Goal: Information Seeking & Learning: Compare options

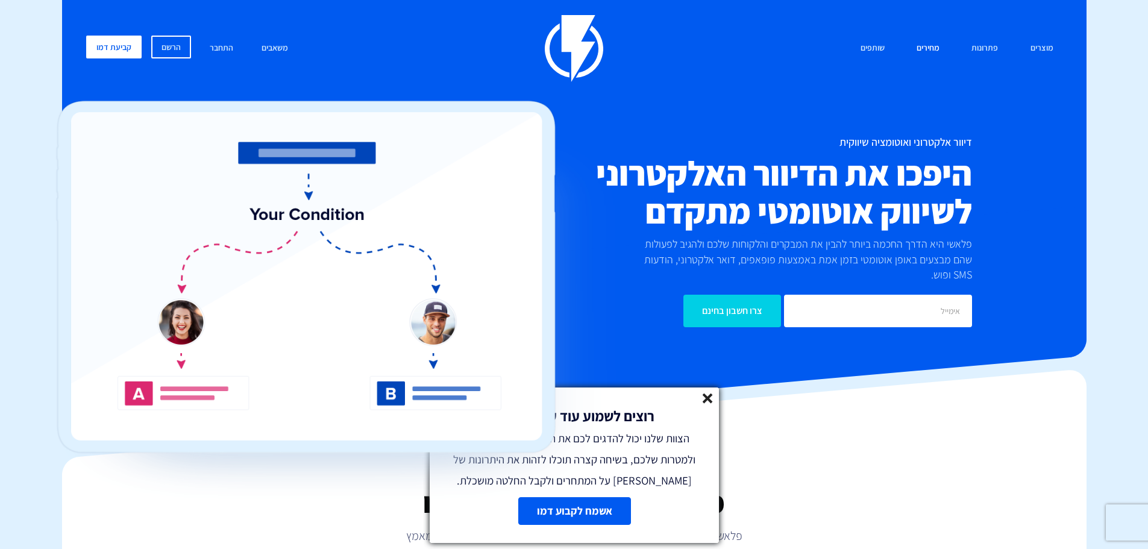
click at [935, 41] on link "מחירים" at bounding box center [927, 49] width 41 height 26
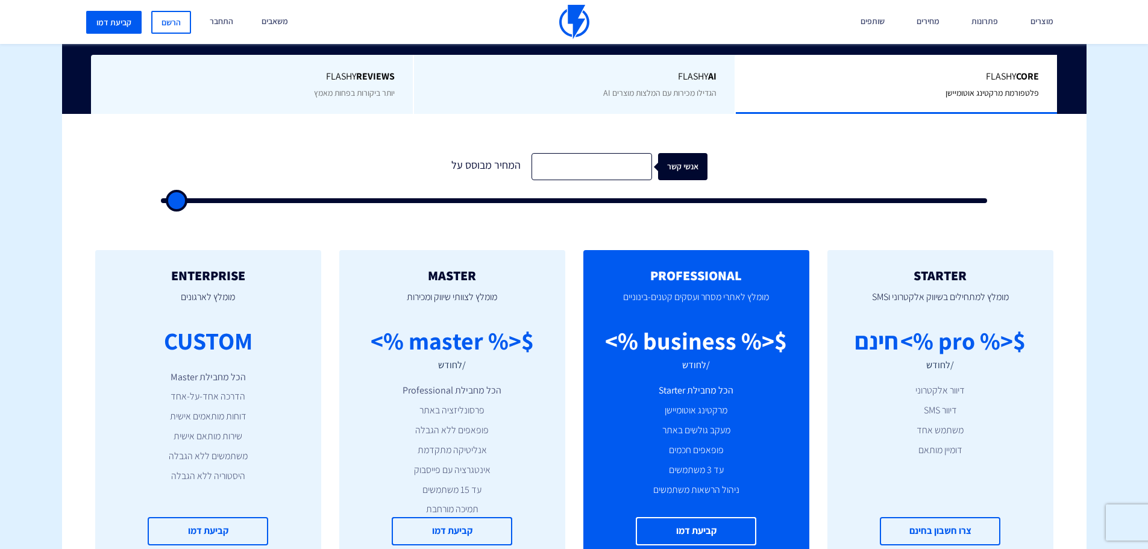
scroll to position [301, 0]
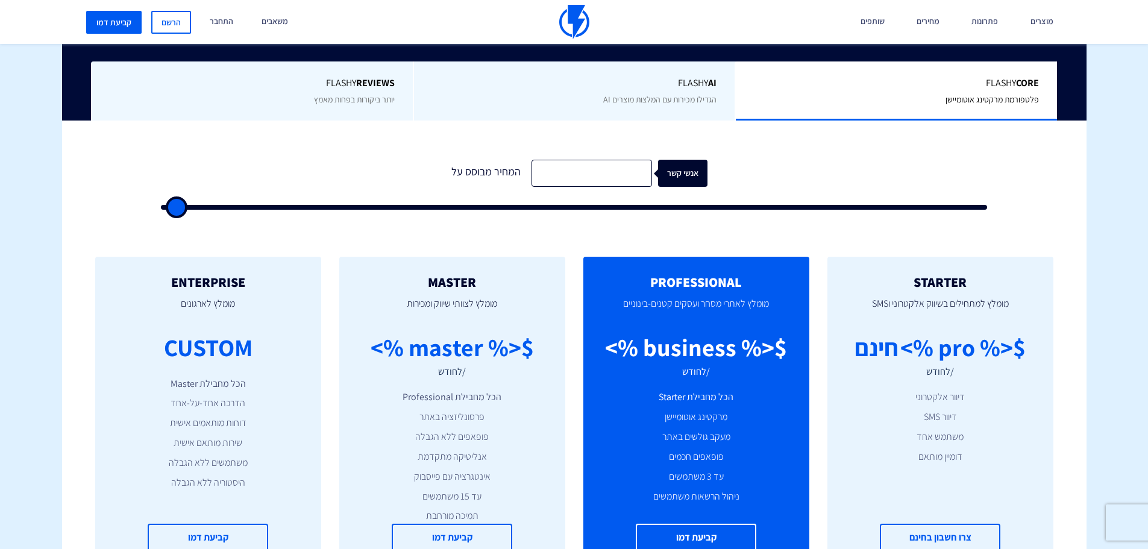
click at [942, 400] on li "דיוור אלקטרוני" at bounding box center [940, 397] width 190 height 14
click at [944, 415] on li "דיוור SMS" at bounding box center [940, 417] width 190 height 14
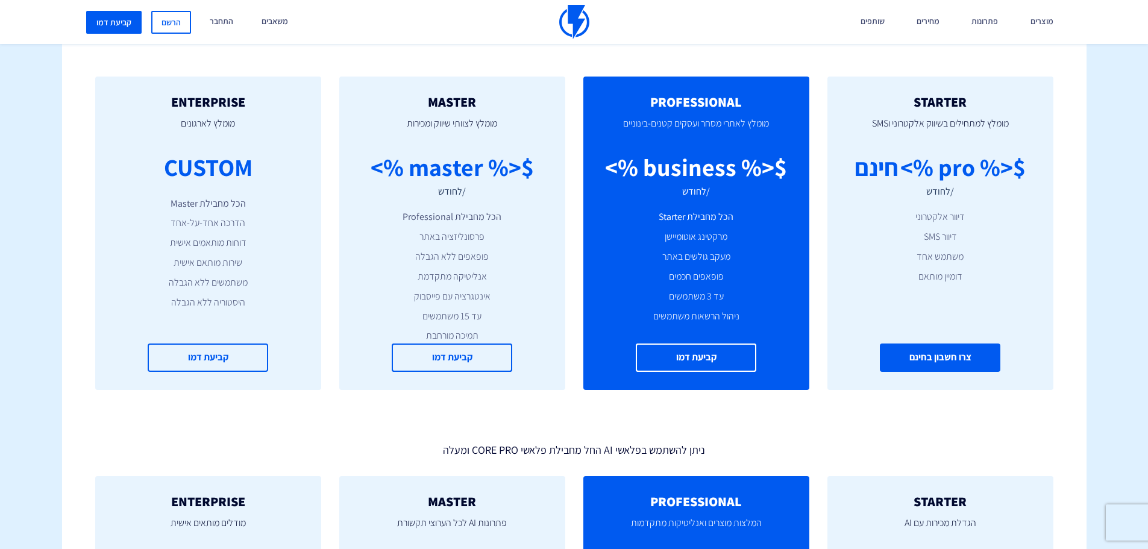
scroll to position [482, 0]
click at [950, 359] on link "צרו חשבון בחינם" at bounding box center [940, 357] width 121 height 28
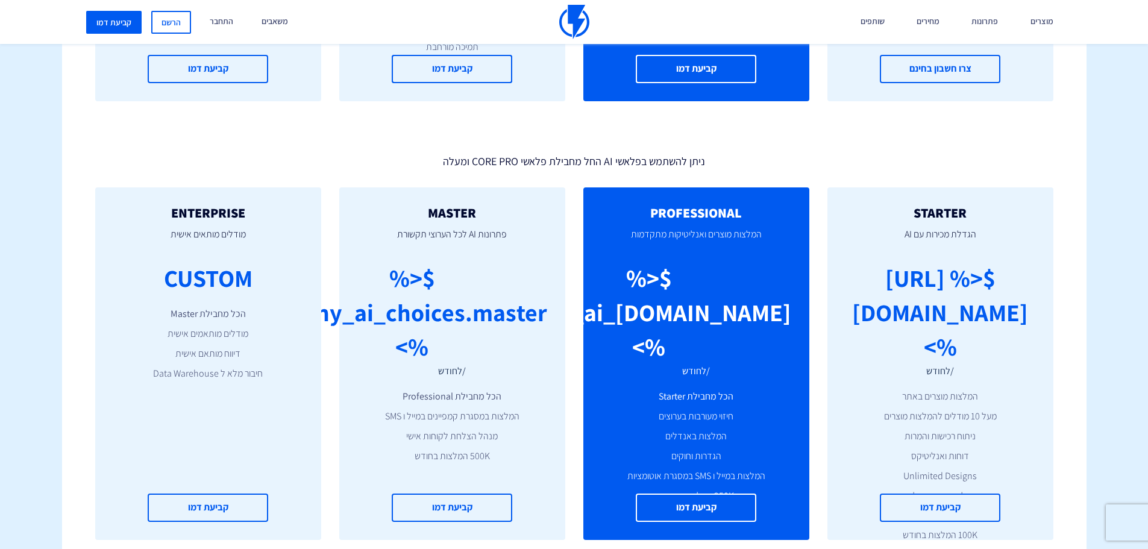
scroll to position [844, 0]
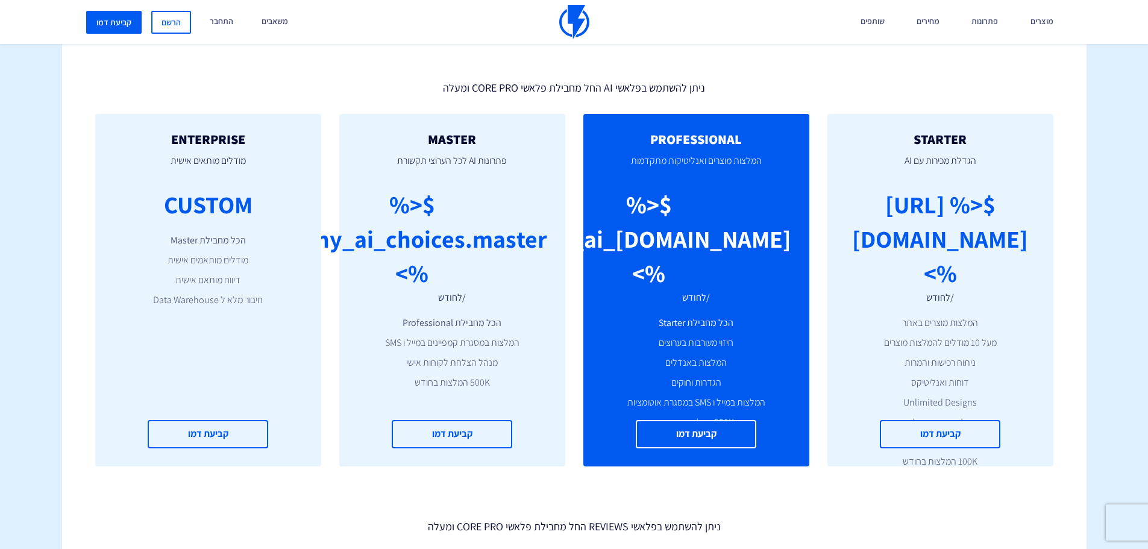
click at [1041, 299] on div "STARTER הגדלת מכירות עם AI $<% [URL][DOMAIN_NAME] %> /לחודש המלצות מוצרים באתר …" at bounding box center [940, 290] width 226 height 353
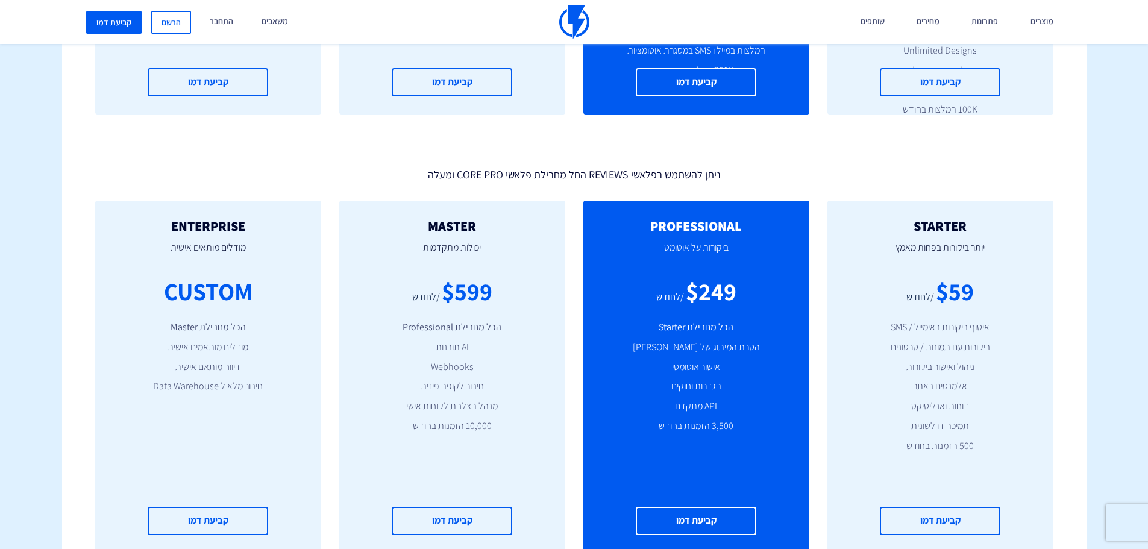
scroll to position [1265, 0]
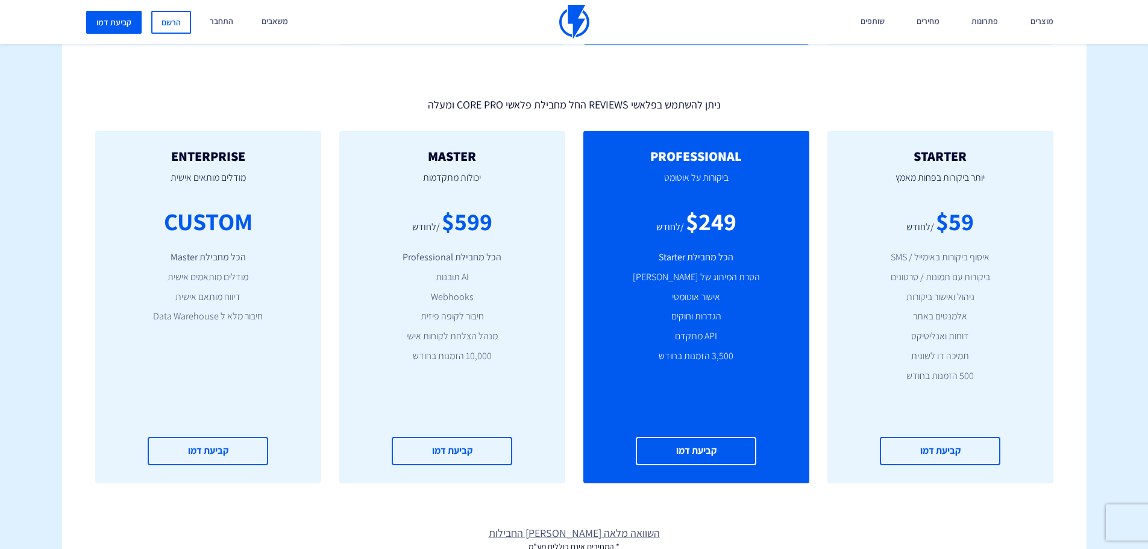
click at [1022, 309] on ul "איסוף ביקורות באימייל / SMS ביקורות עם תמונות / סרטונים ניהול ואישור ביקורות אל…" at bounding box center [940, 317] width 190 height 133
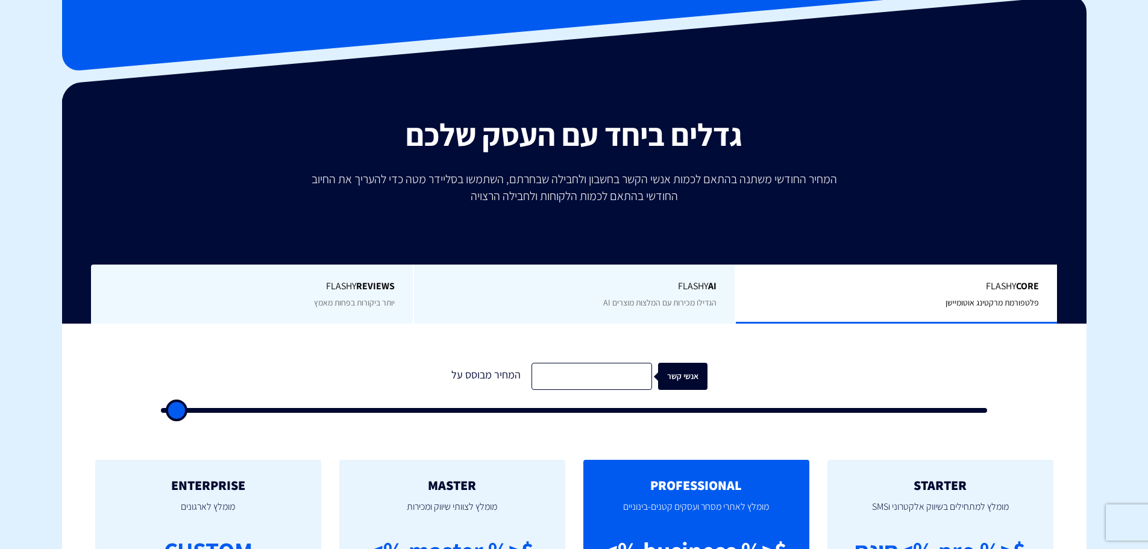
scroll to position [121, 0]
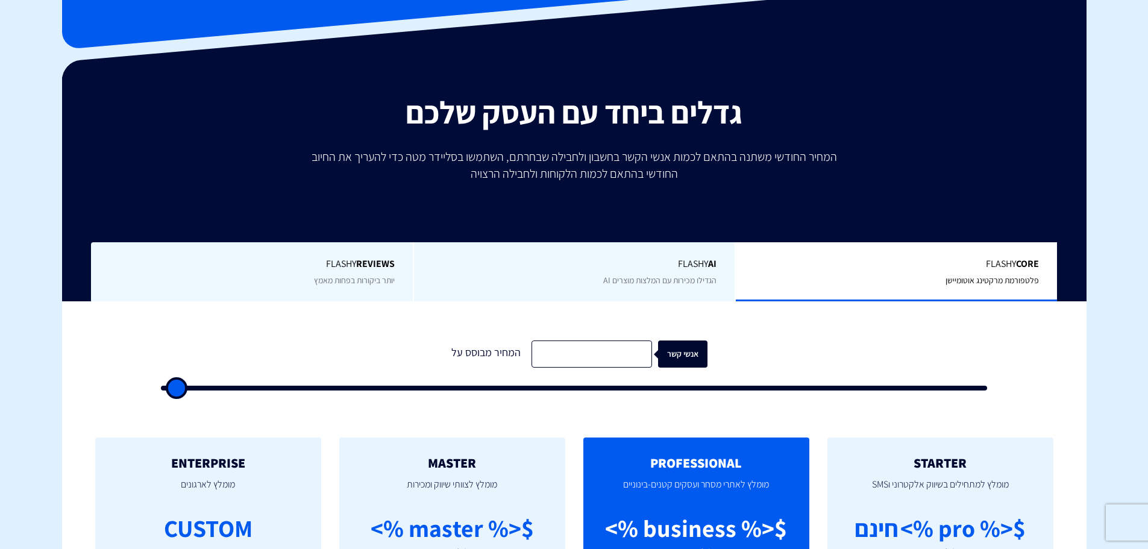
click at [962, 272] on div "Flashy Core פלטפורמת מרקטינג אוטומיישן" at bounding box center [896, 272] width 322 height 60
click at [695, 265] on span "Flashy AI" at bounding box center [574, 264] width 285 height 14
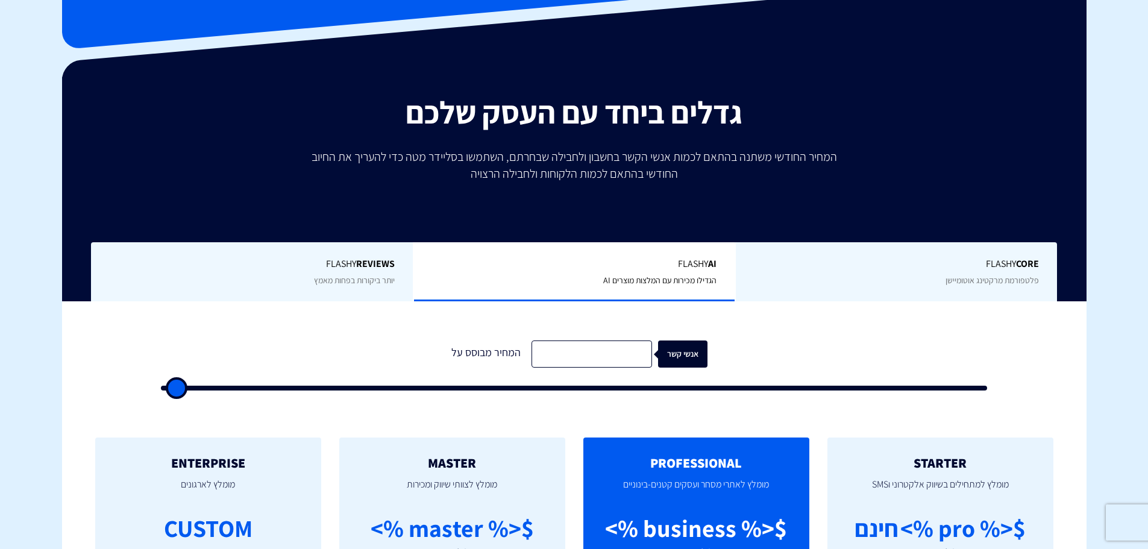
click at [313, 266] on span "Flashy REVIEWS" at bounding box center [252, 264] width 286 height 14
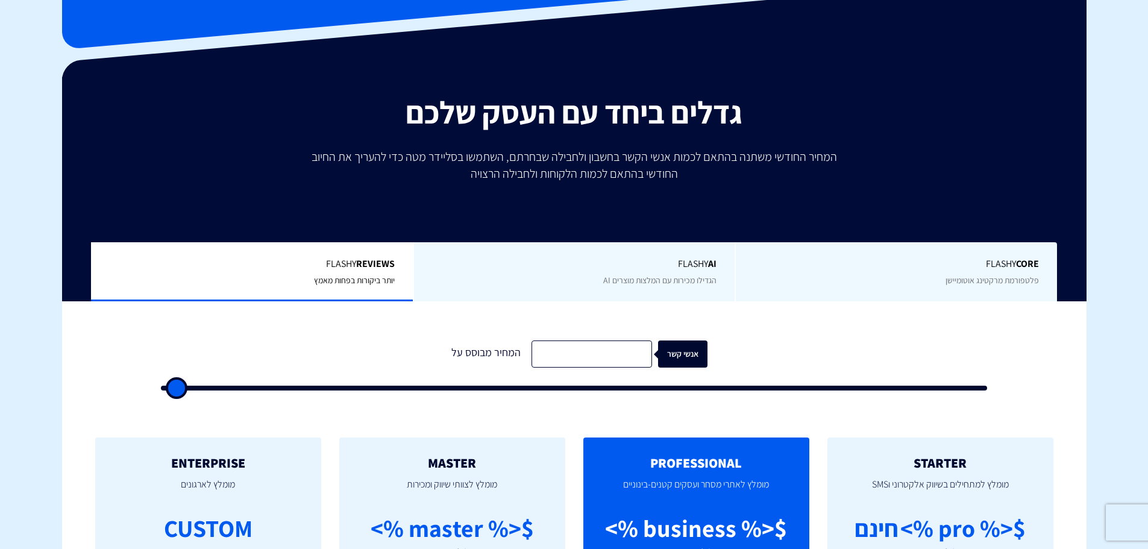
click at [997, 267] on span "Flashy Core" at bounding box center [896, 264] width 285 height 14
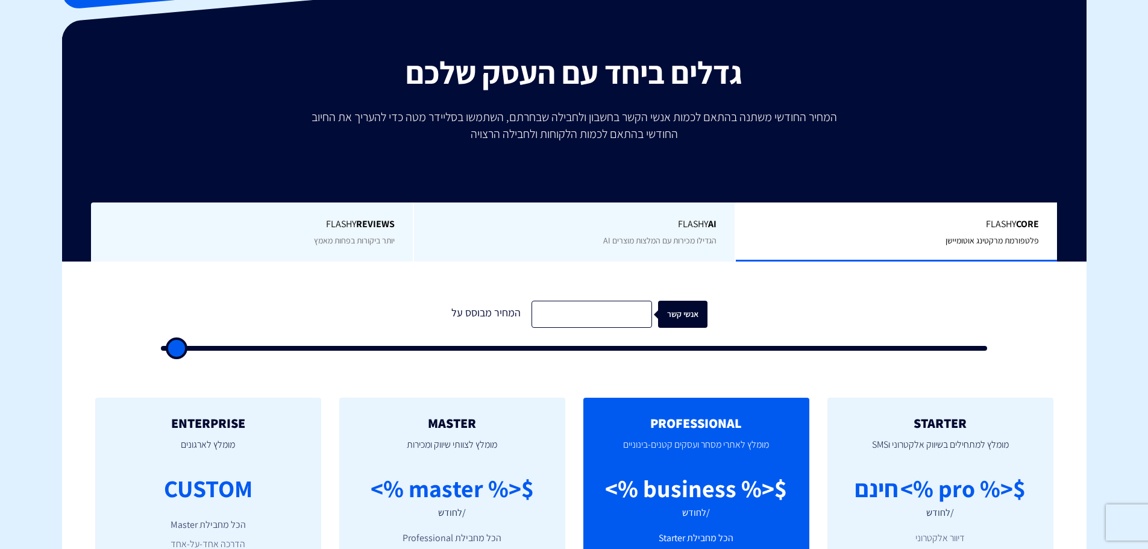
scroll to position [241, 0]
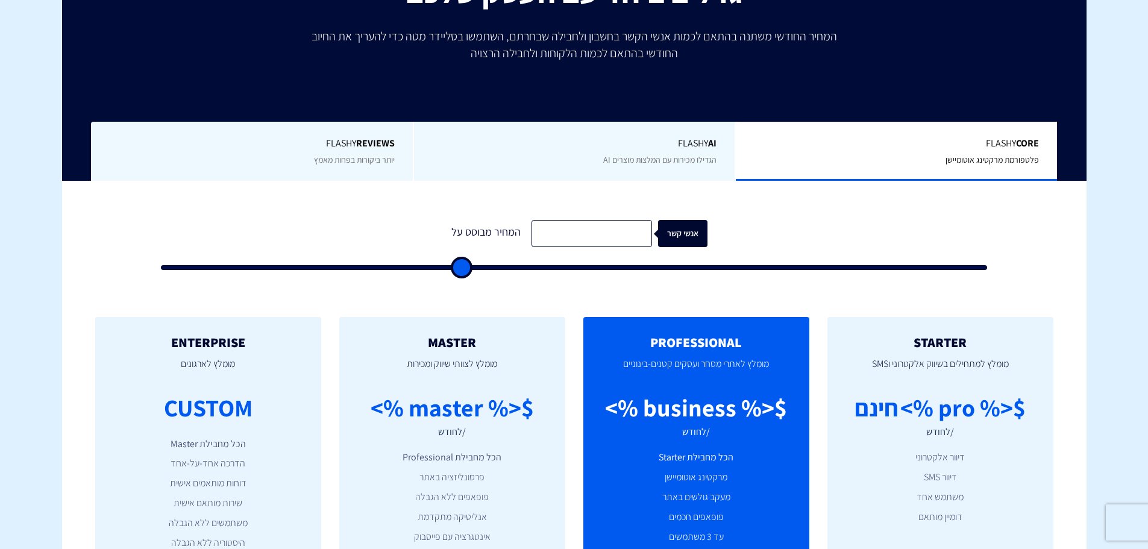
drag, startPoint x: 177, startPoint y: 261, endPoint x: 459, endPoint y: 267, distance: 282.1
click at [459, 267] on input "range" at bounding box center [574, 267] width 827 height 5
drag, startPoint x: 459, startPoint y: 267, endPoint x: 88, endPoint y: 283, distance: 370.9
click at [161, 270] on input "range" at bounding box center [574, 267] width 827 height 5
type input "0"
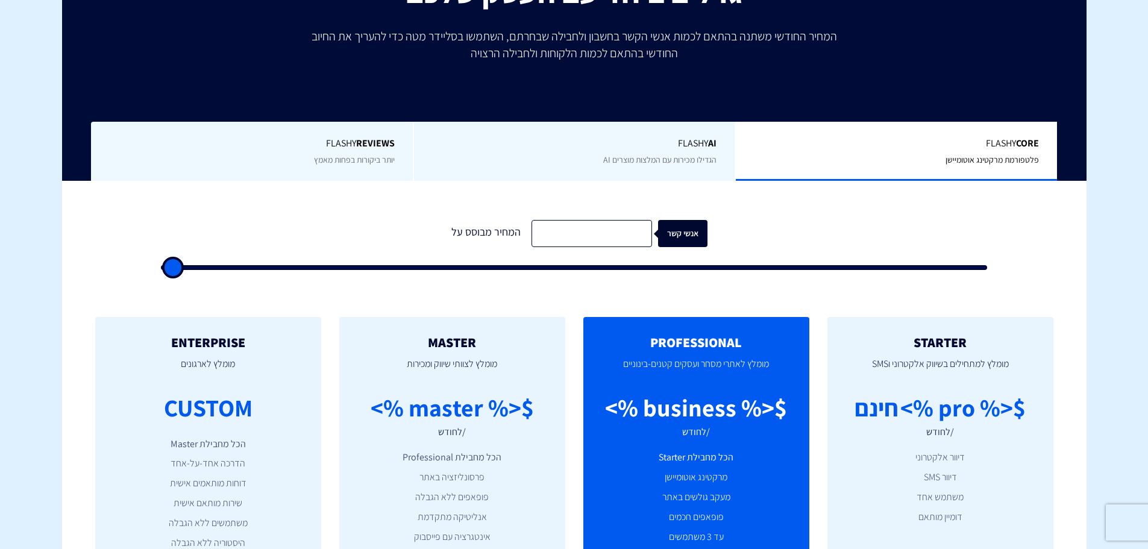
drag, startPoint x: 168, startPoint y: 263, endPoint x: 114, endPoint y: 272, distance: 55.0
click at [161, 270] on input "range" at bounding box center [574, 267] width 827 height 5
click at [344, 254] on form "המחיר מבוסס על אנשי קשר" at bounding box center [574, 245] width 827 height 50
click at [569, 232] on input "text" at bounding box center [591, 233] width 121 height 27
type input "1500"
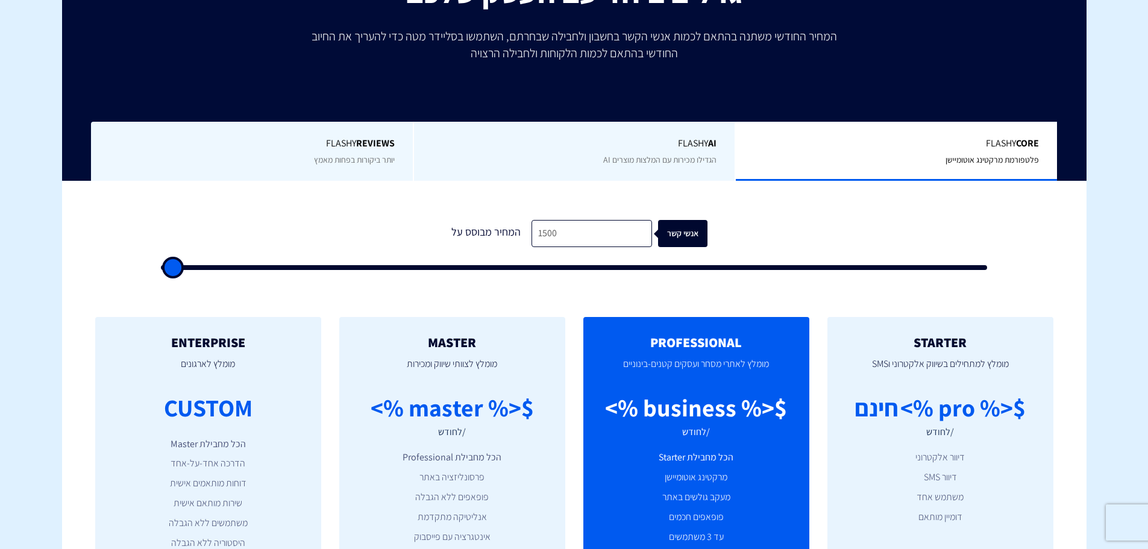
click at [459, 237] on div "המחיר מבוסס על" at bounding box center [486, 233] width 90 height 27
click at [407, 243] on form "המחיר מבוסס על 1500 אנשי קשר" at bounding box center [574, 245] width 827 height 50
drag, startPoint x: 178, startPoint y: 267, endPoint x: 207, endPoint y: 268, distance: 28.9
click at [207, 268] on input "range" at bounding box center [574, 267] width 827 height 5
click at [573, 227] on input "1500" at bounding box center [591, 233] width 121 height 27
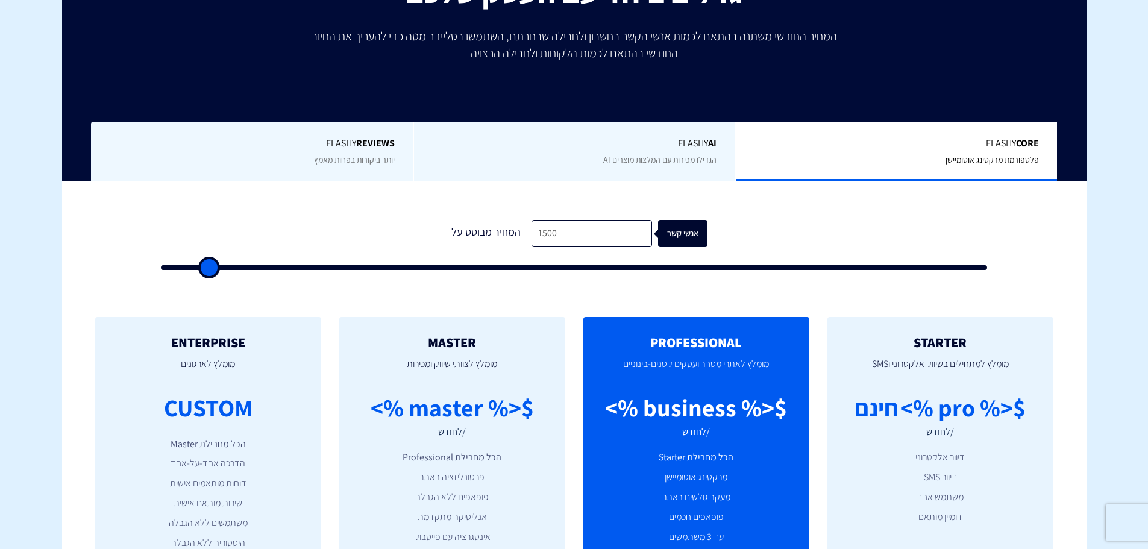
click at [685, 228] on div "אנשי קשר" at bounding box center [693, 233] width 49 height 27
click at [598, 234] on input "1500" at bounding box center [591, 233] width 121 height 27
drag, startPoint x: 207, startPoint y: 270, endPoint x: 188, endPoint y: 260, distance: 21.0
type input "2000"
click at [188, 265] on input "range" at bounding box center [574, 267] width 827 height 5
